Goal: Task Accomplishment & Management: Use online tool/utility

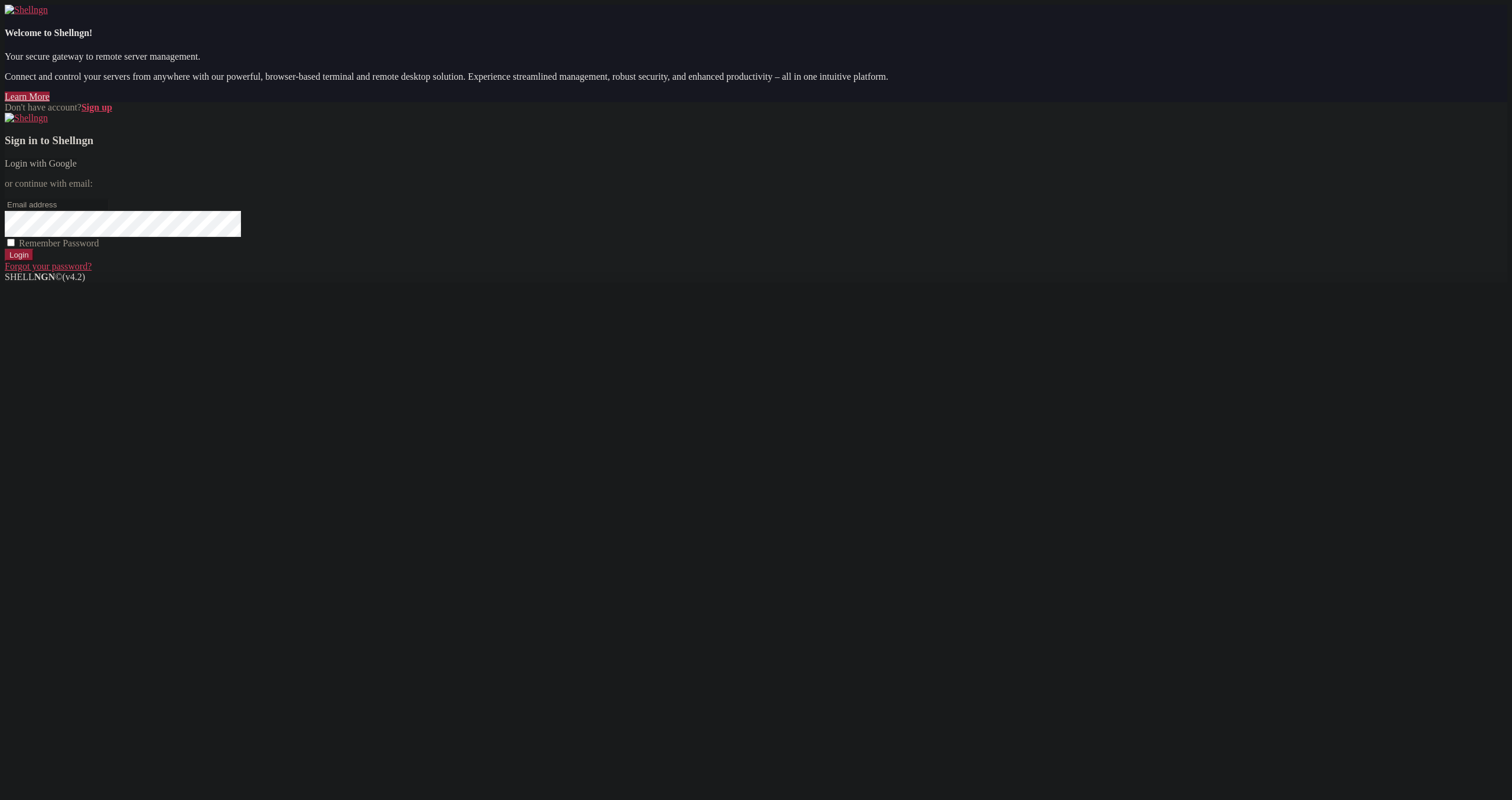
click at [76, 168] on link "Login with Google" at bounding box center [41, 163] width 72 height 10
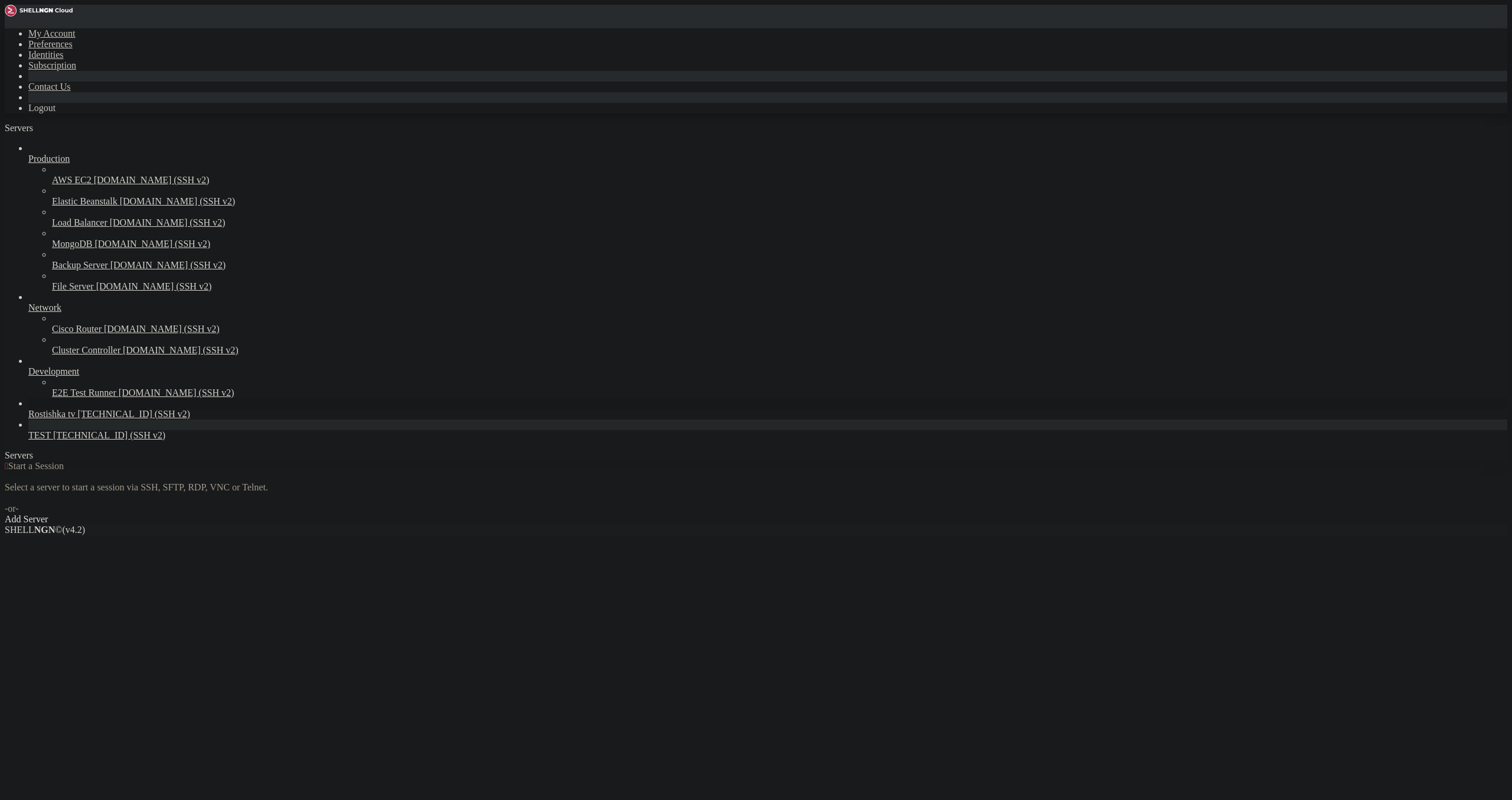
click at [78, 419] on span "[TECHNICAL_ID] (SSH v2)" at bounding box center [134, 414] width 112 height 10
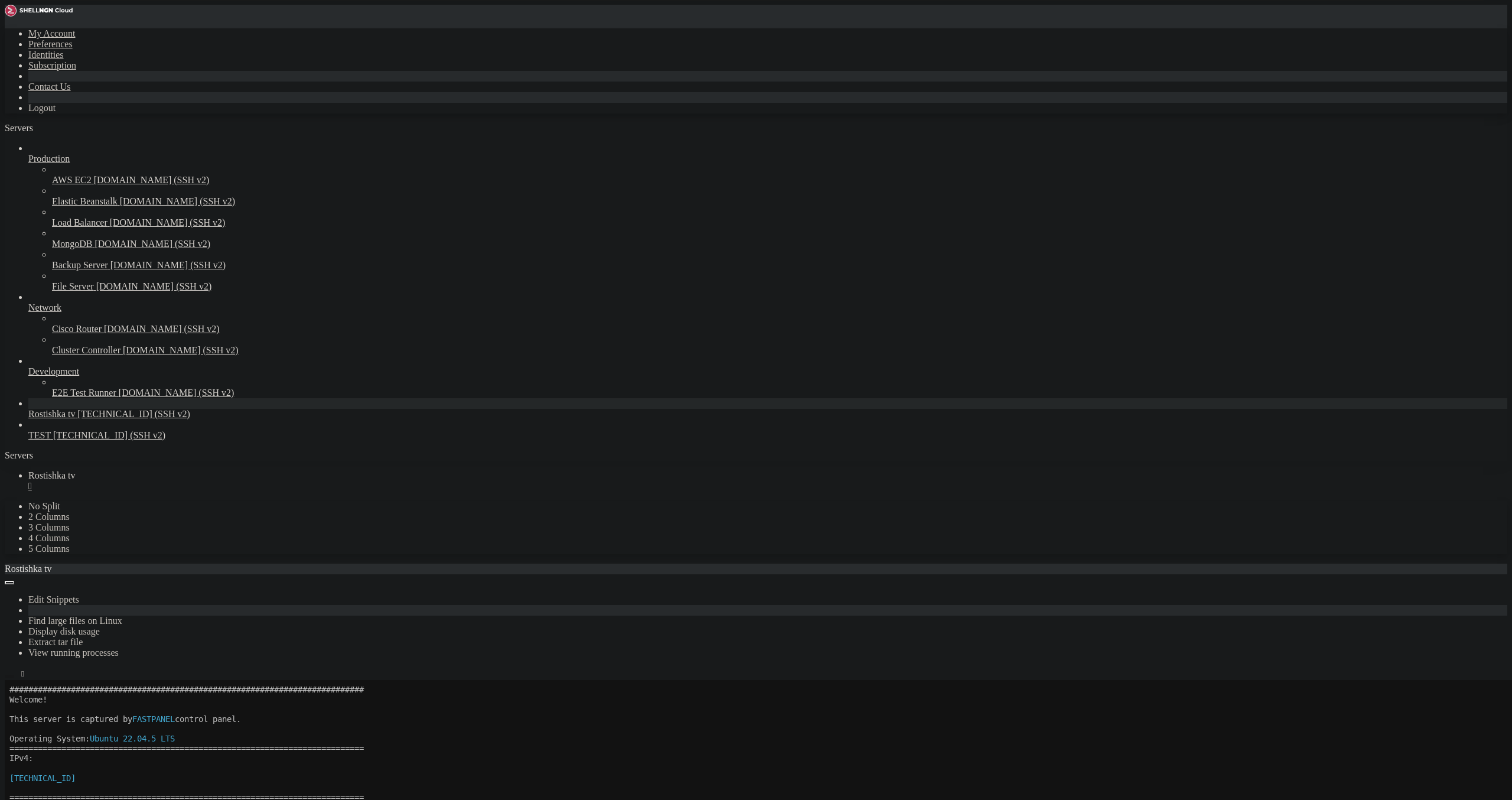
click at [9, 676] on icon "button" at bounding box center [9, 676] width 0 height 0
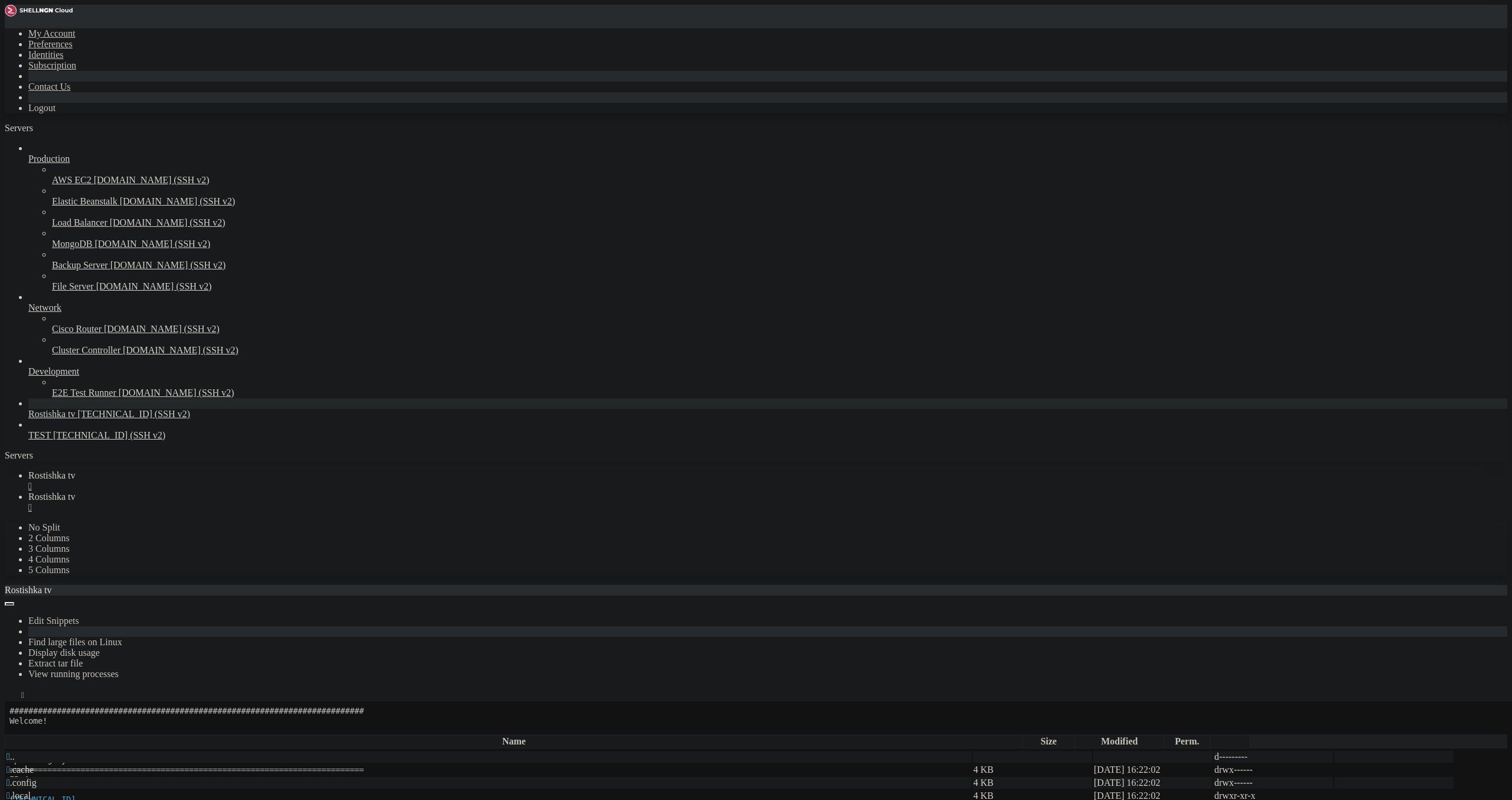
type input "/root/epg_generator"
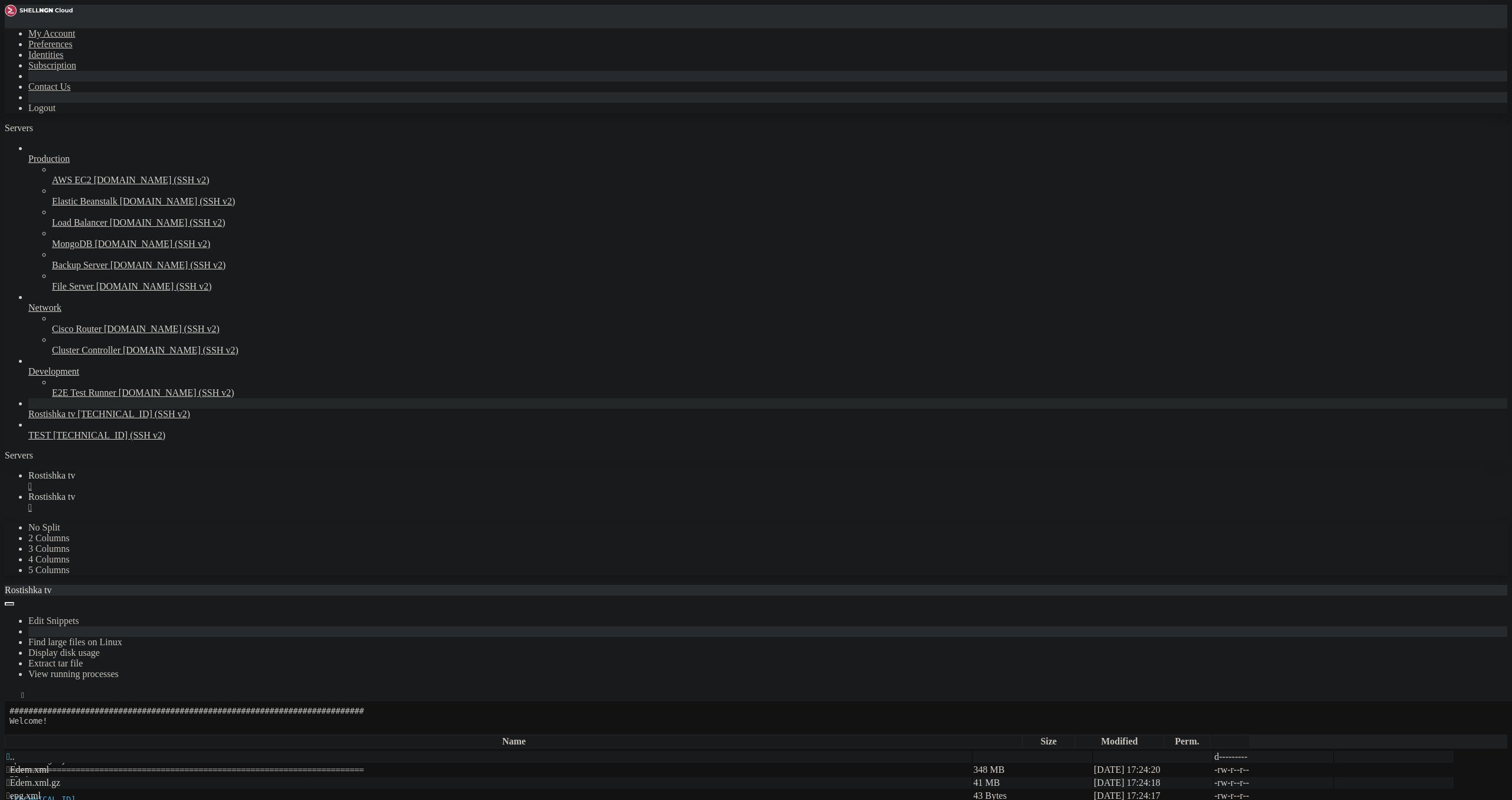
click at [199, 470] on link "Rostishka tv " at bounding box center [767, 481] width 1479 height 21
